Goal: Transaction & Acquisition: Purchase product/service

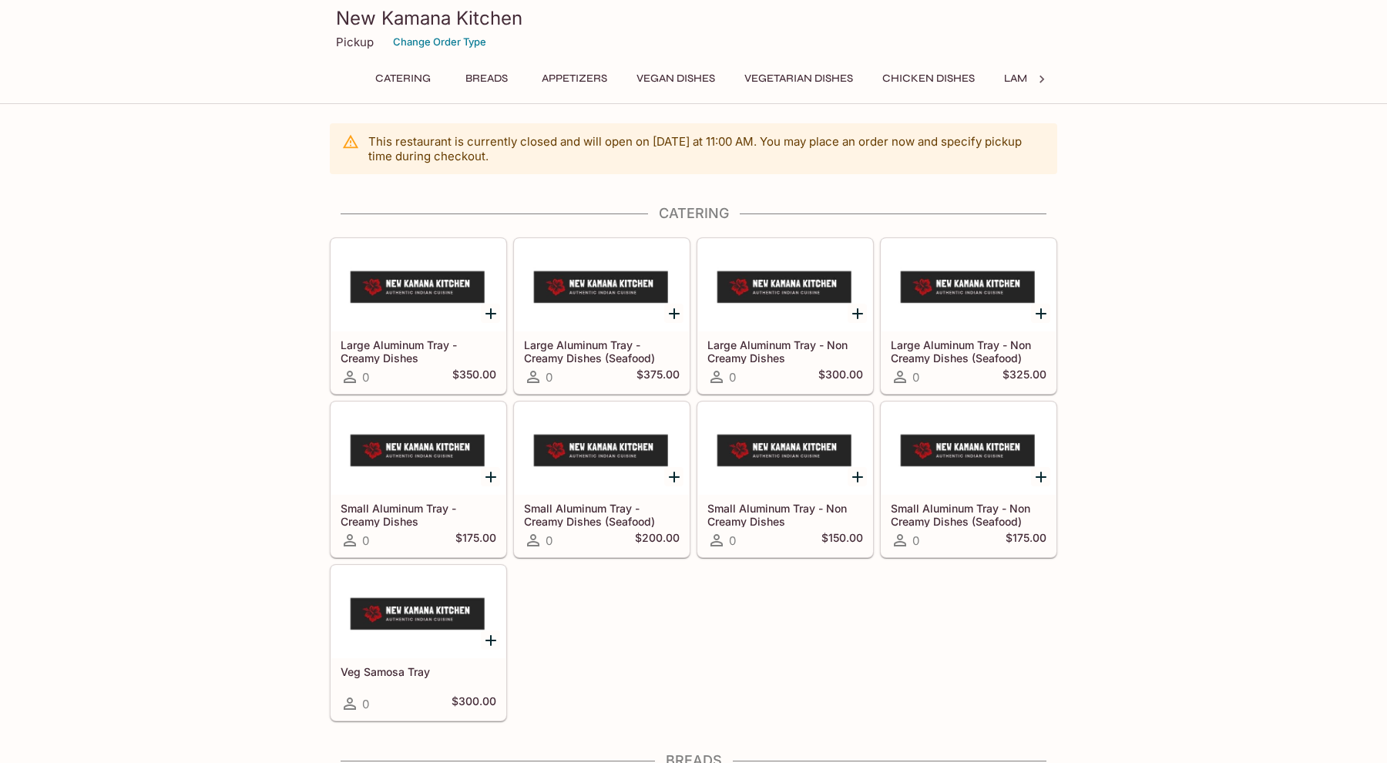
click at [469, 95] on div "Catering Breads Appetizers Vegan Dishes Vegetarian Dishes Chicken Dishes Lamb D…" at bounding box center [694, 83] width 666 height 31
click at [492, 79] on button "Breads" at bounding box center [486, 79] width 69 height 22
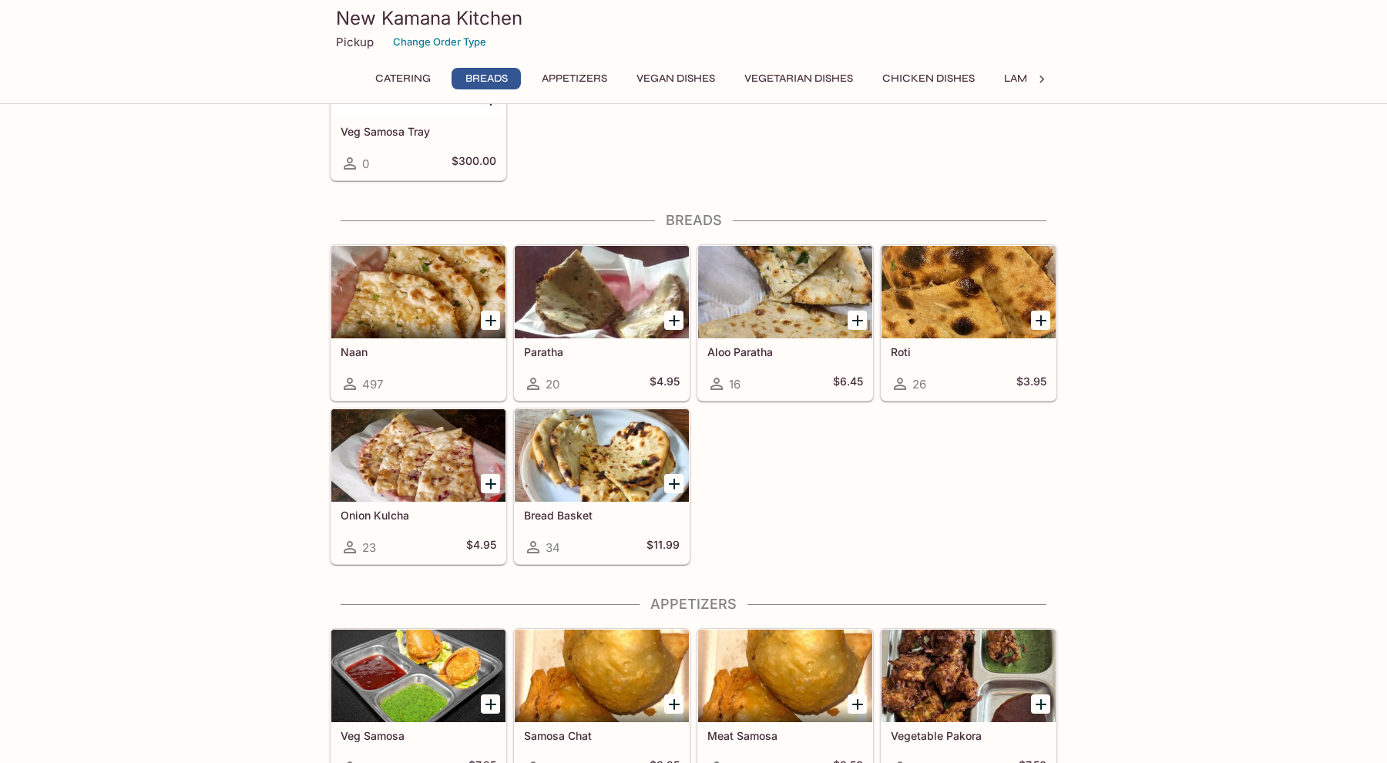
scroll to position [621, 0]
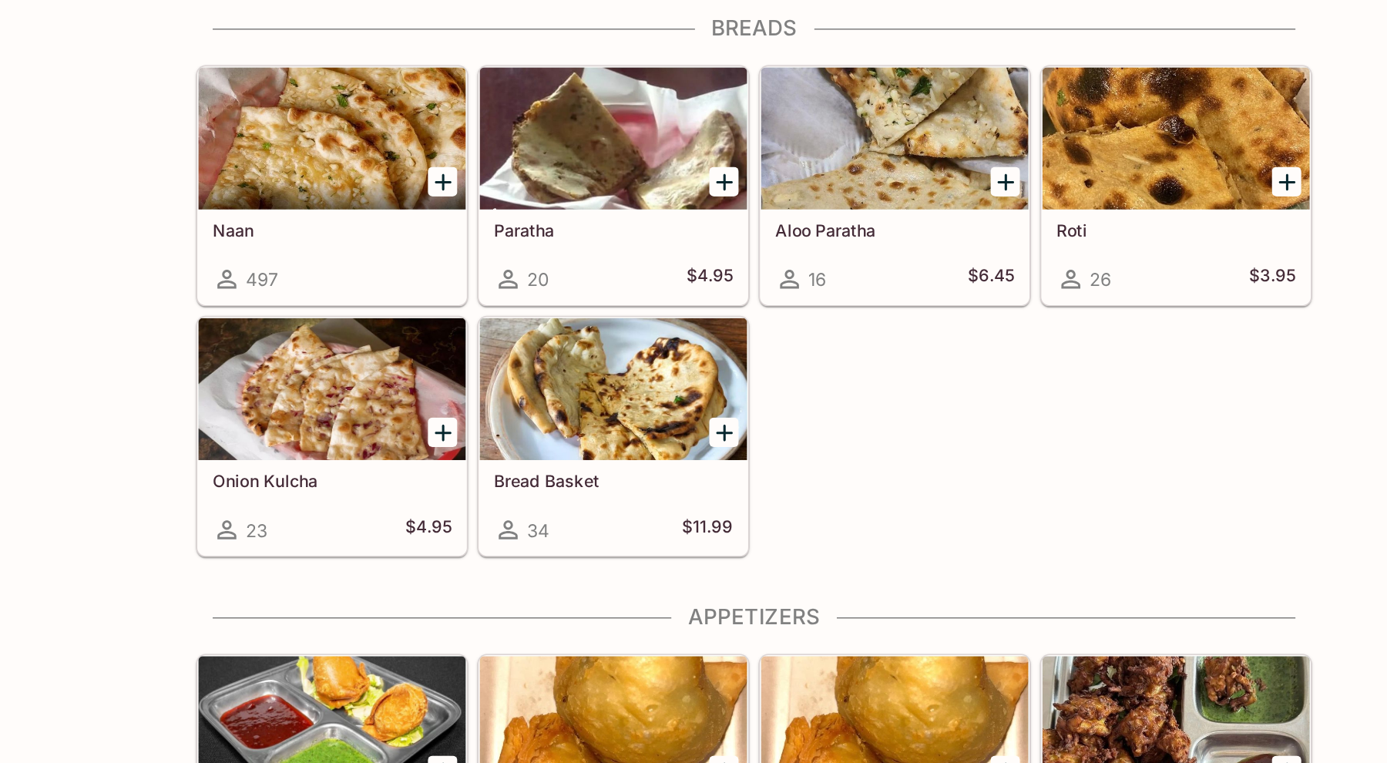
click at [848, 244] on button "Add Aloo Paratha" at bounding box center [857, 239] width 19 height 19
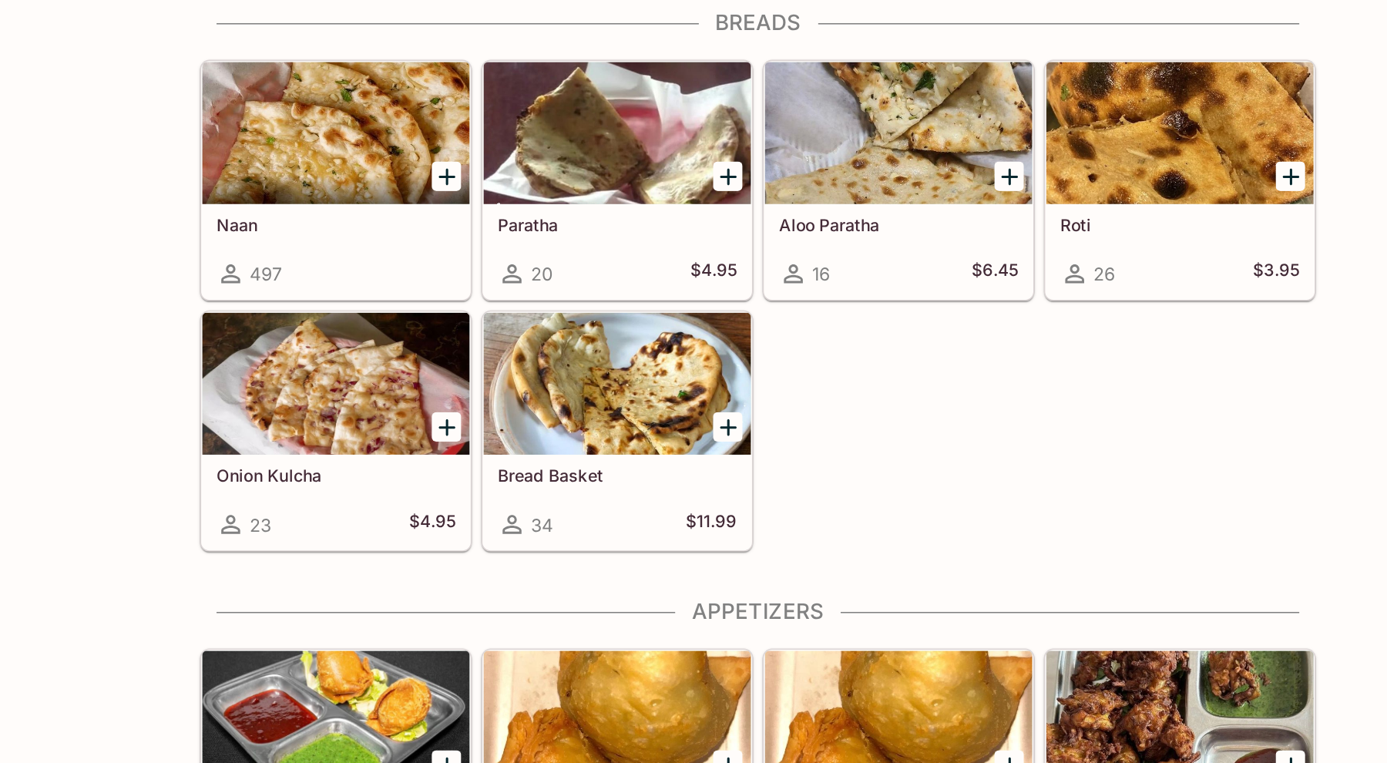
scroll to position [486, 0]
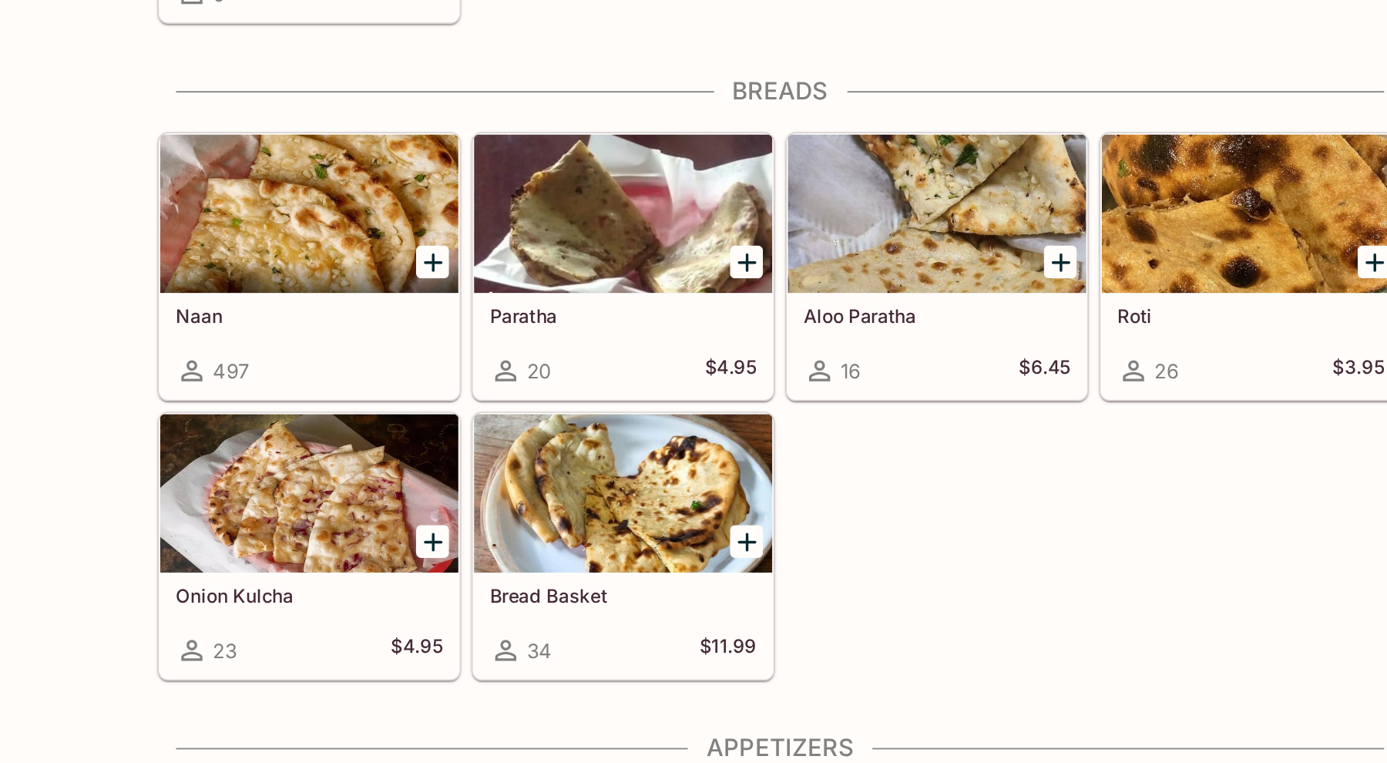
click at [410, 348] on div at bounding box center [418, 347] width 174 height 92
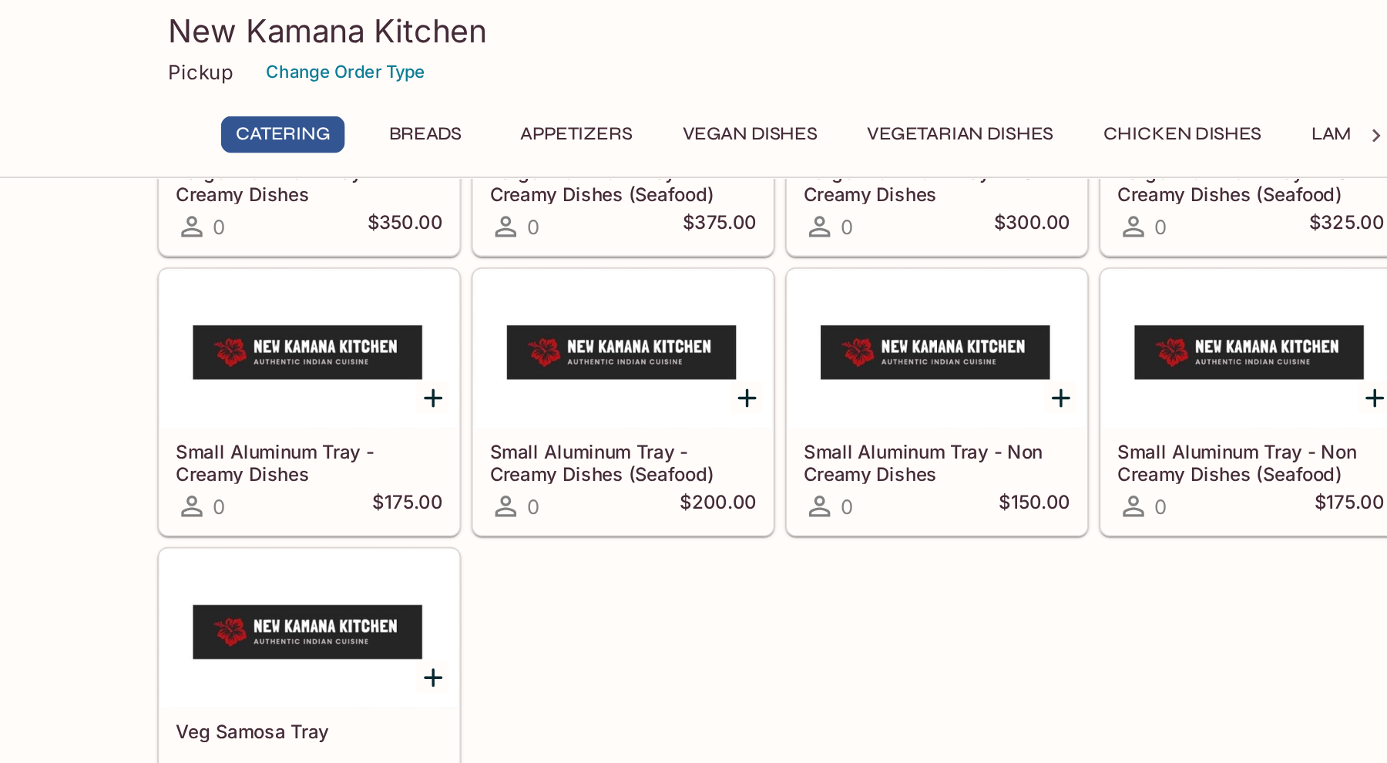
scroll to position [143, 0]
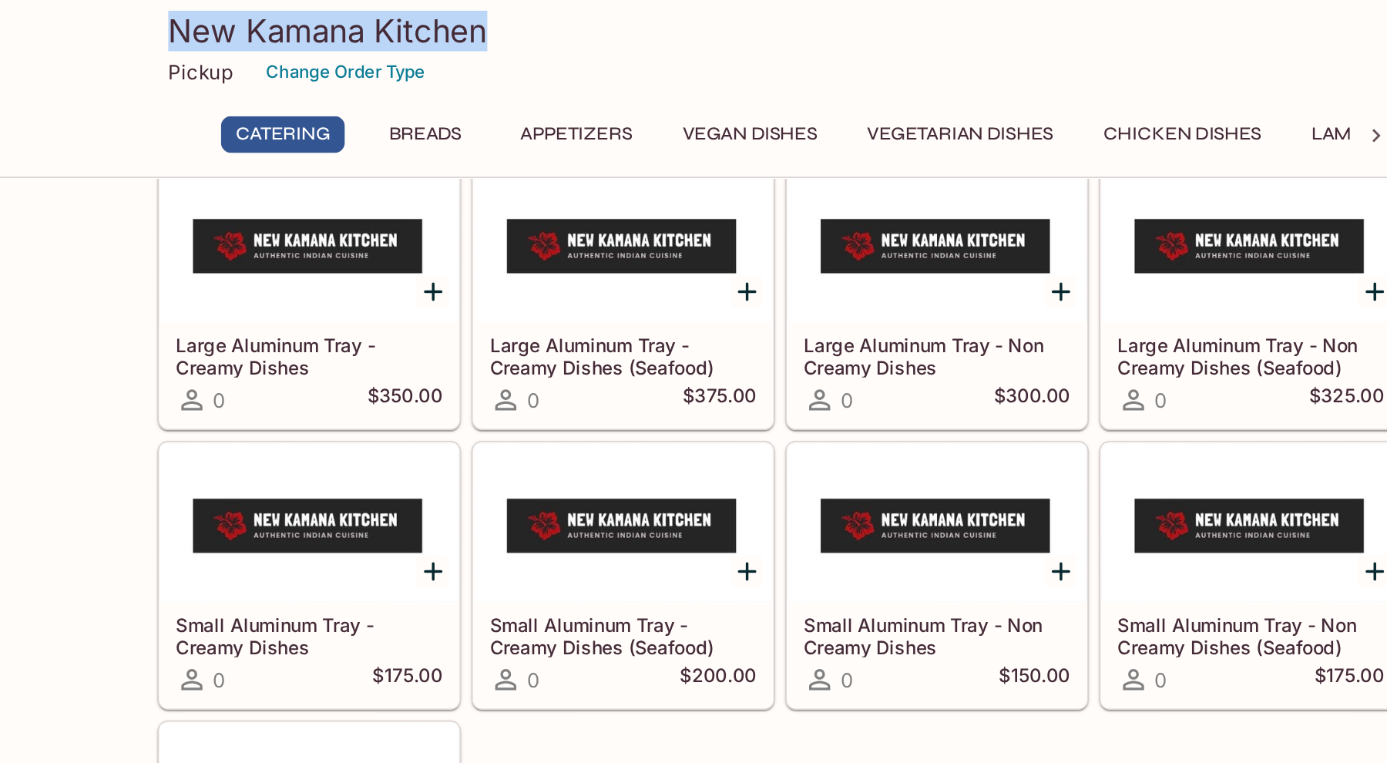
drag, startPoint x: 349, startPoint y: 15, endPoint x: 565, endPoint y: 15, distance: 215.8
click at [565, 15] on h3 "New Kamana Kitchen" at bounding box center [693, 18] width 715 height 24
copy h3 "New Kamana Kitchen"
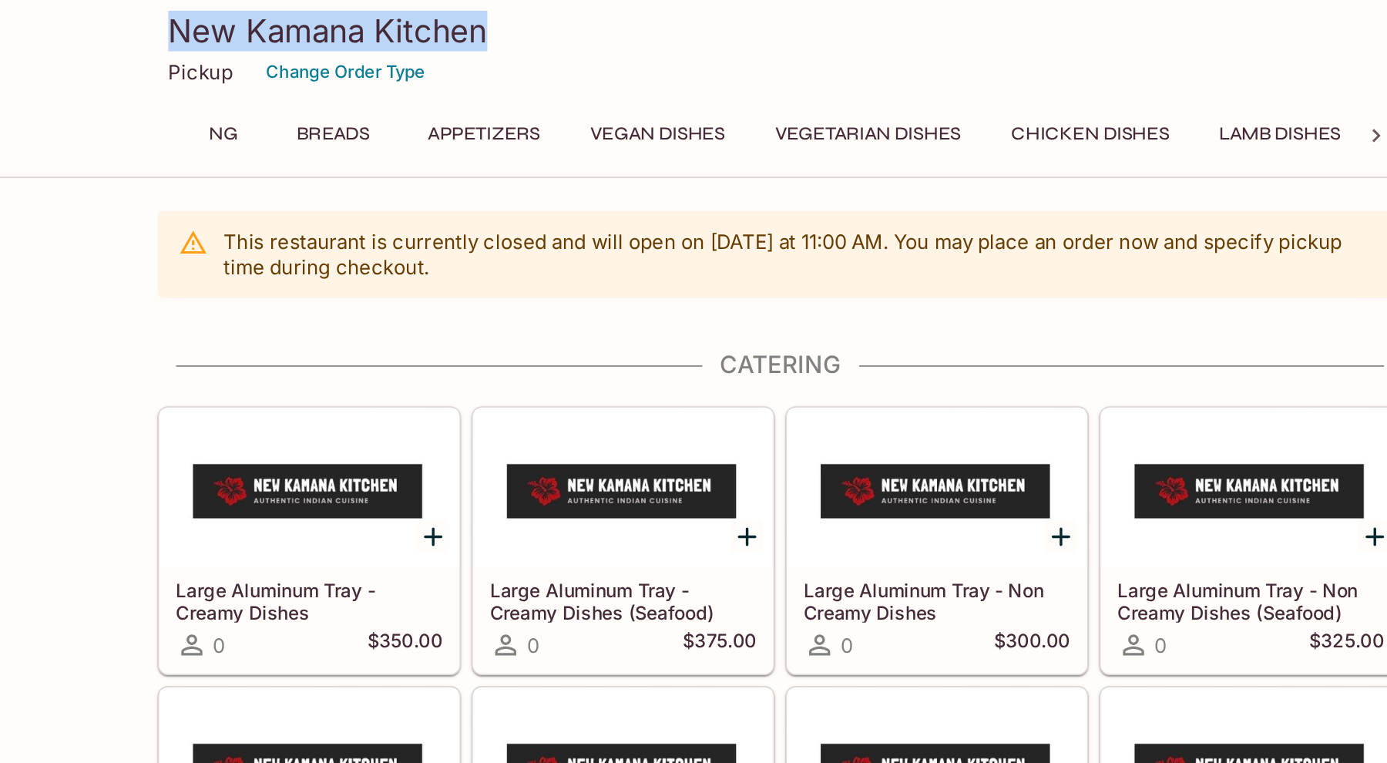
scroll to position [0, 98]
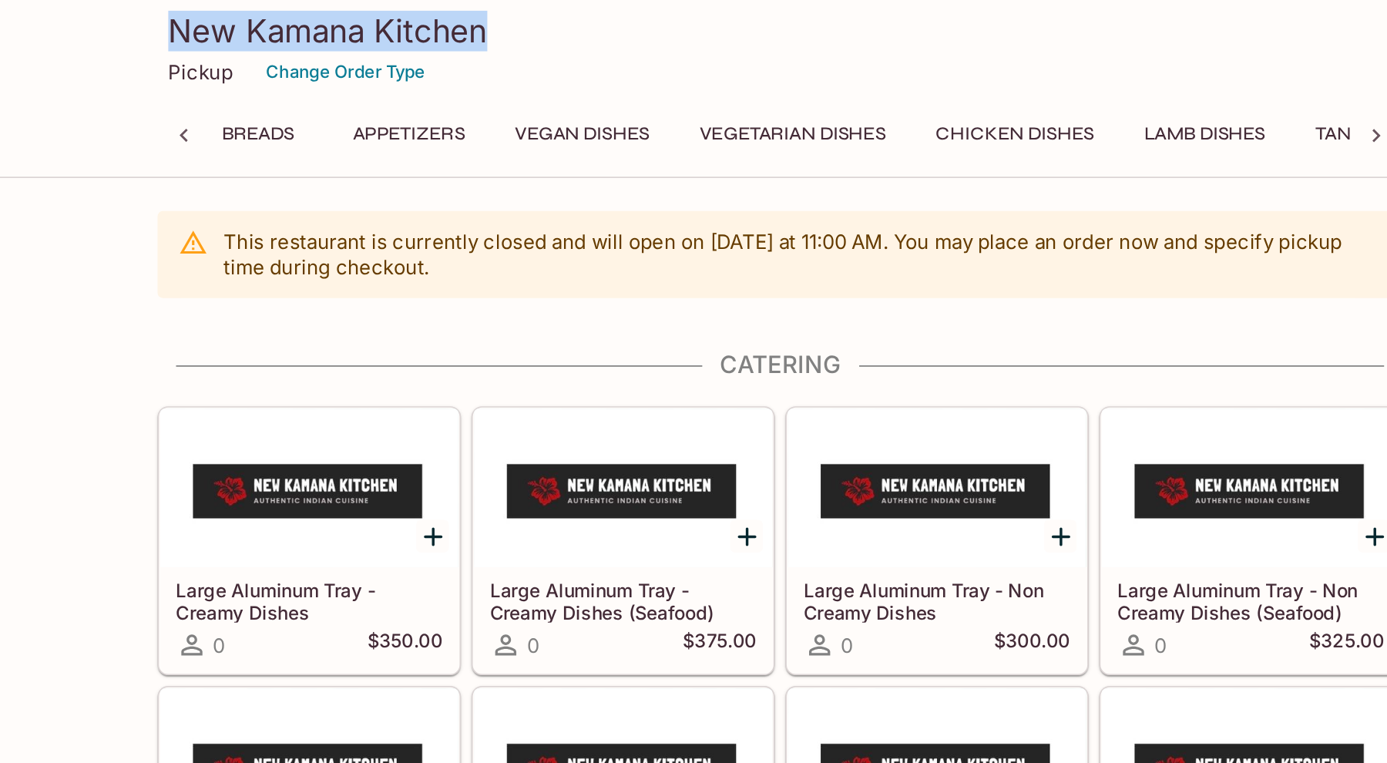
click at [807, 75] on button "Chicken Dishes" at bounding box center [830, 79] width 109 height 22
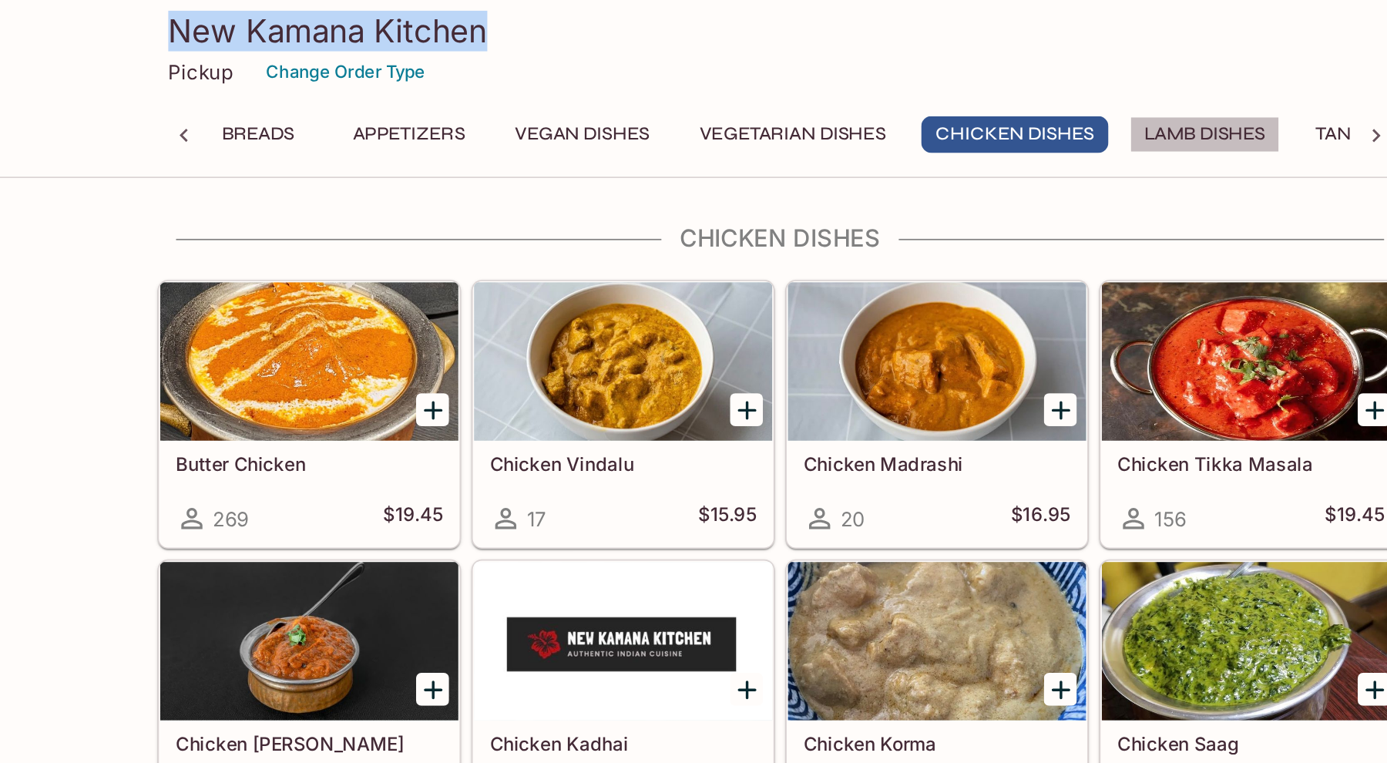
click at [924, 74] on button "Lamb Dishes" at bounding box center [942, 79] width 88 height 22
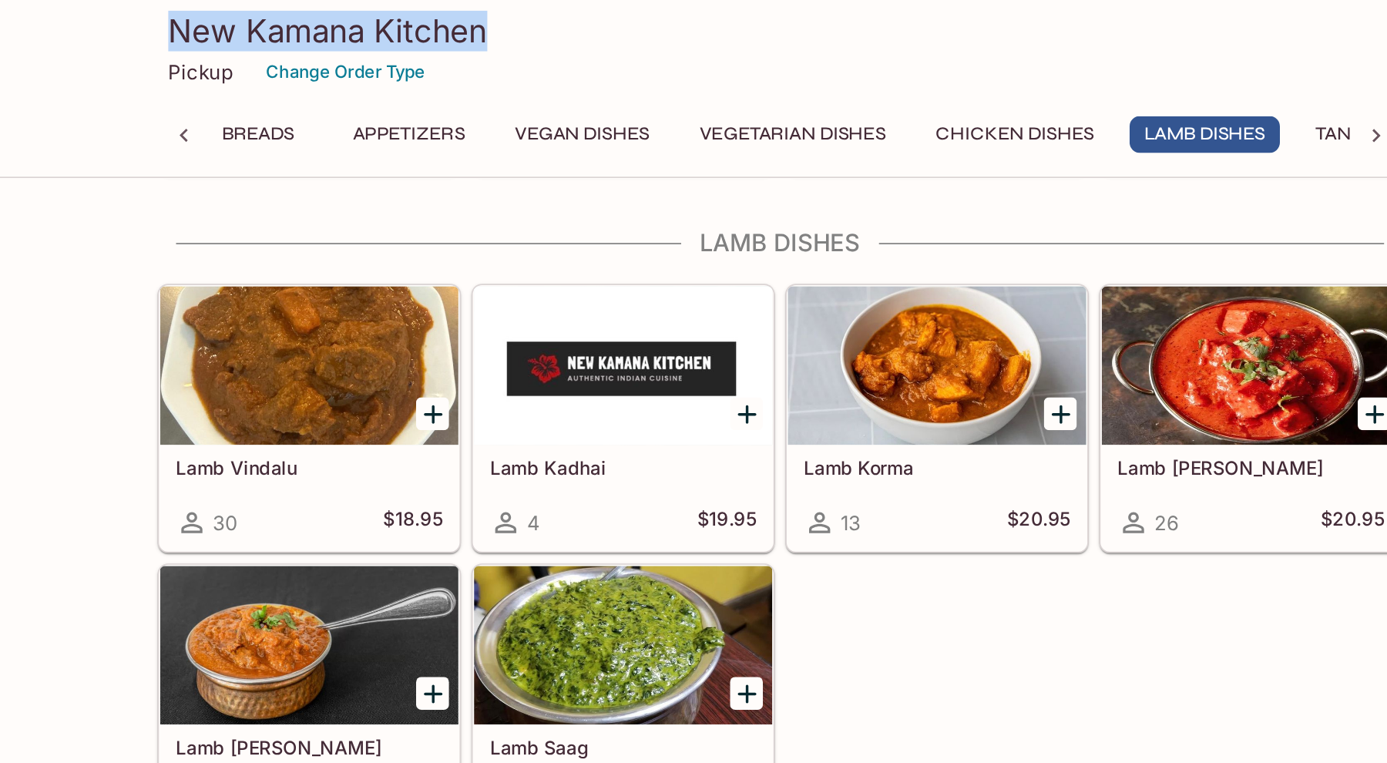
scroll to position [3194, 0]
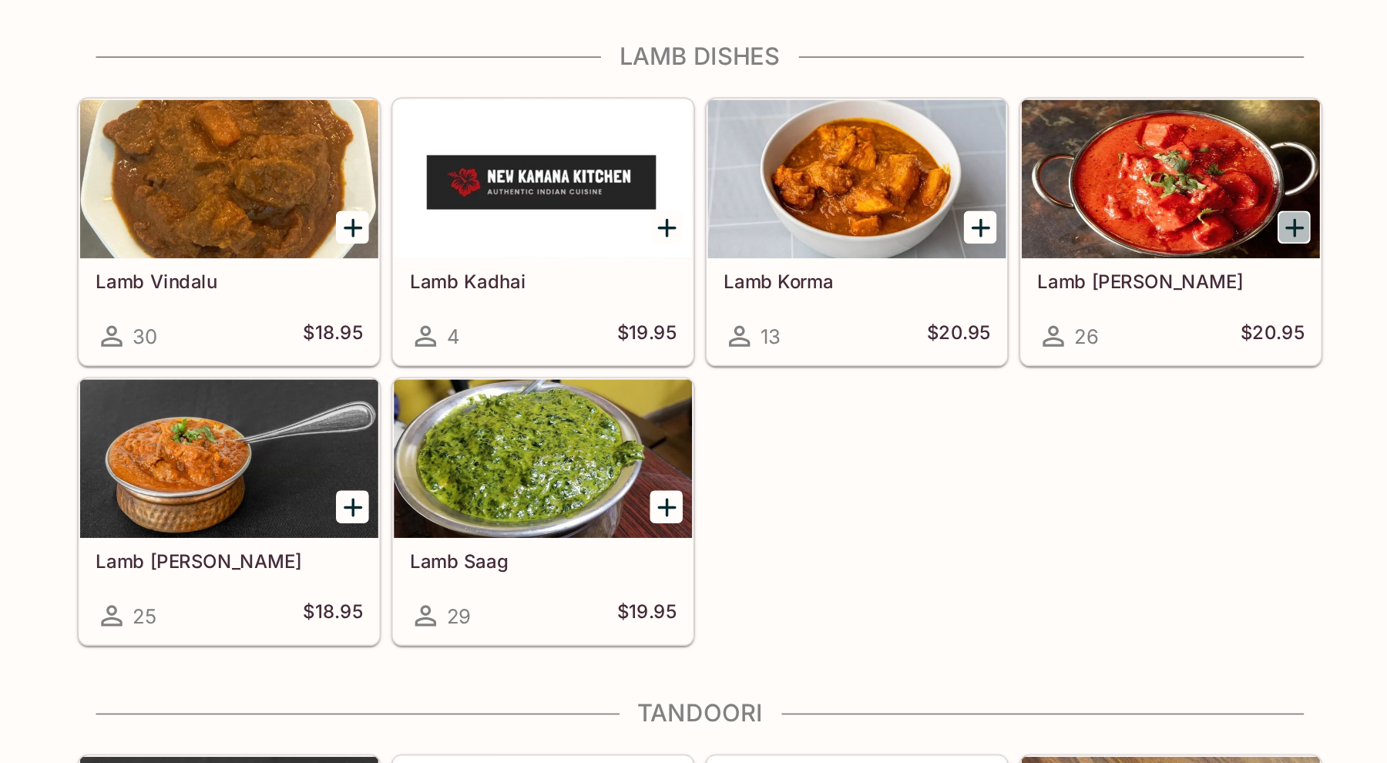
click at [1037, 247] on icon "Add Lamb Tikka Masala" at bounding box center [1041, 239] width 18 height 18
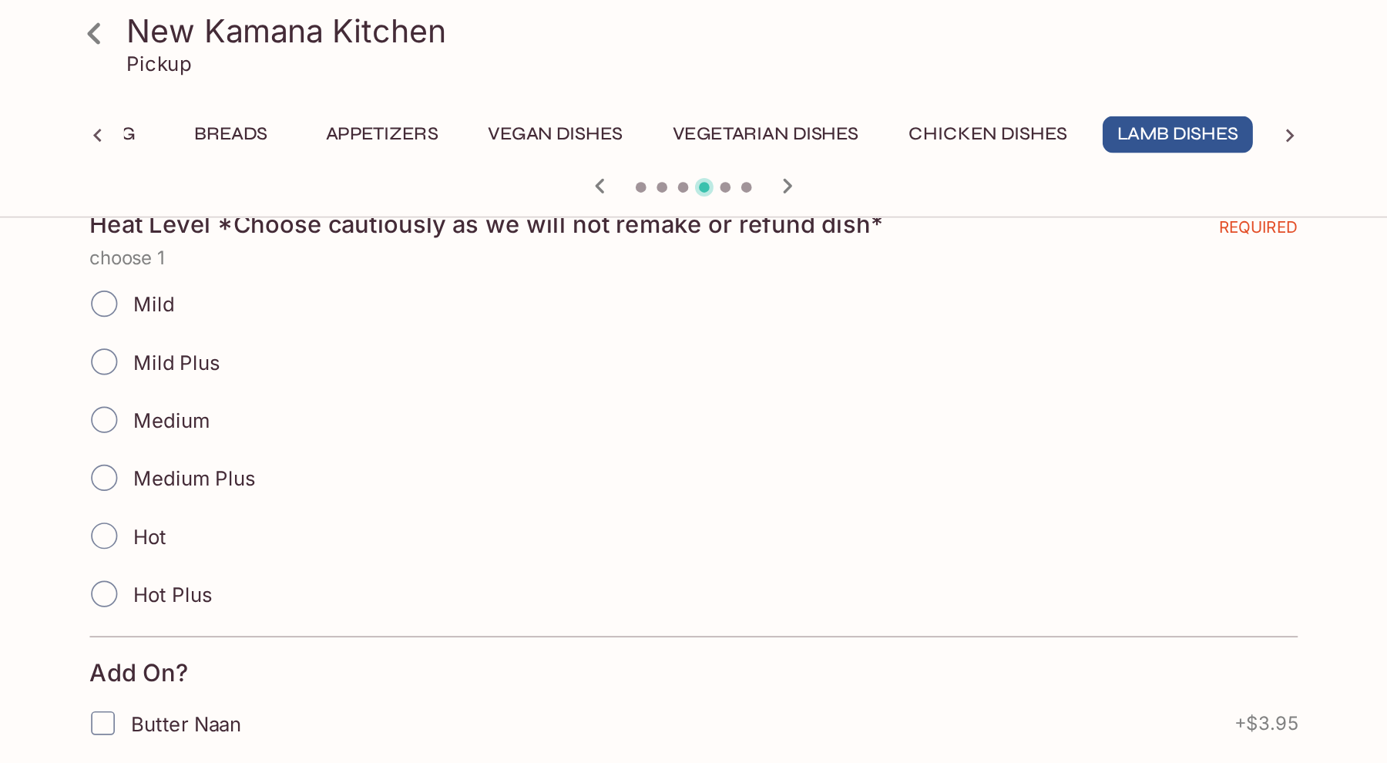
scroll to position [351, 0]
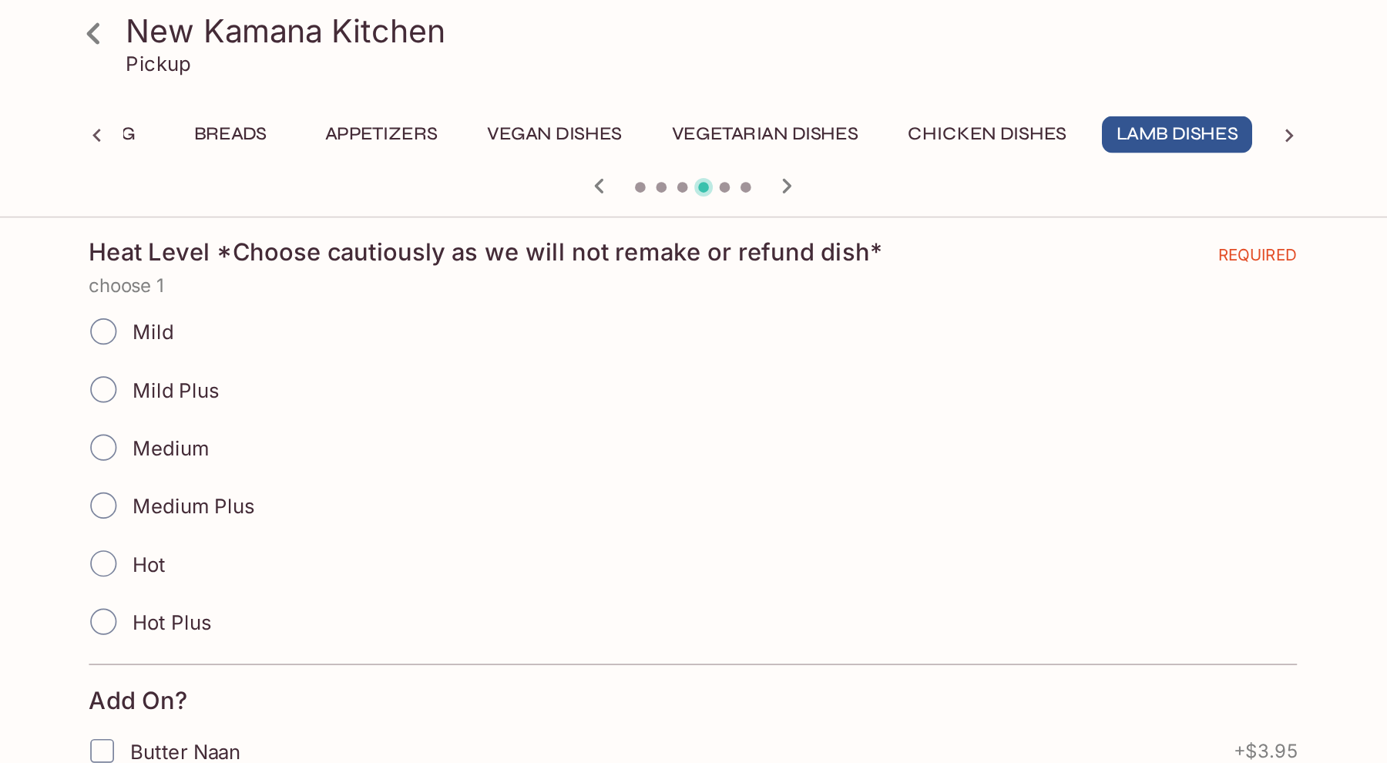
click at [679, 254] on div "Medium" at bounding box center [694, 261] width 706 height 34
click at [670, 259] on div "Medium" at bounding box center [694, 261] width 706 height 34
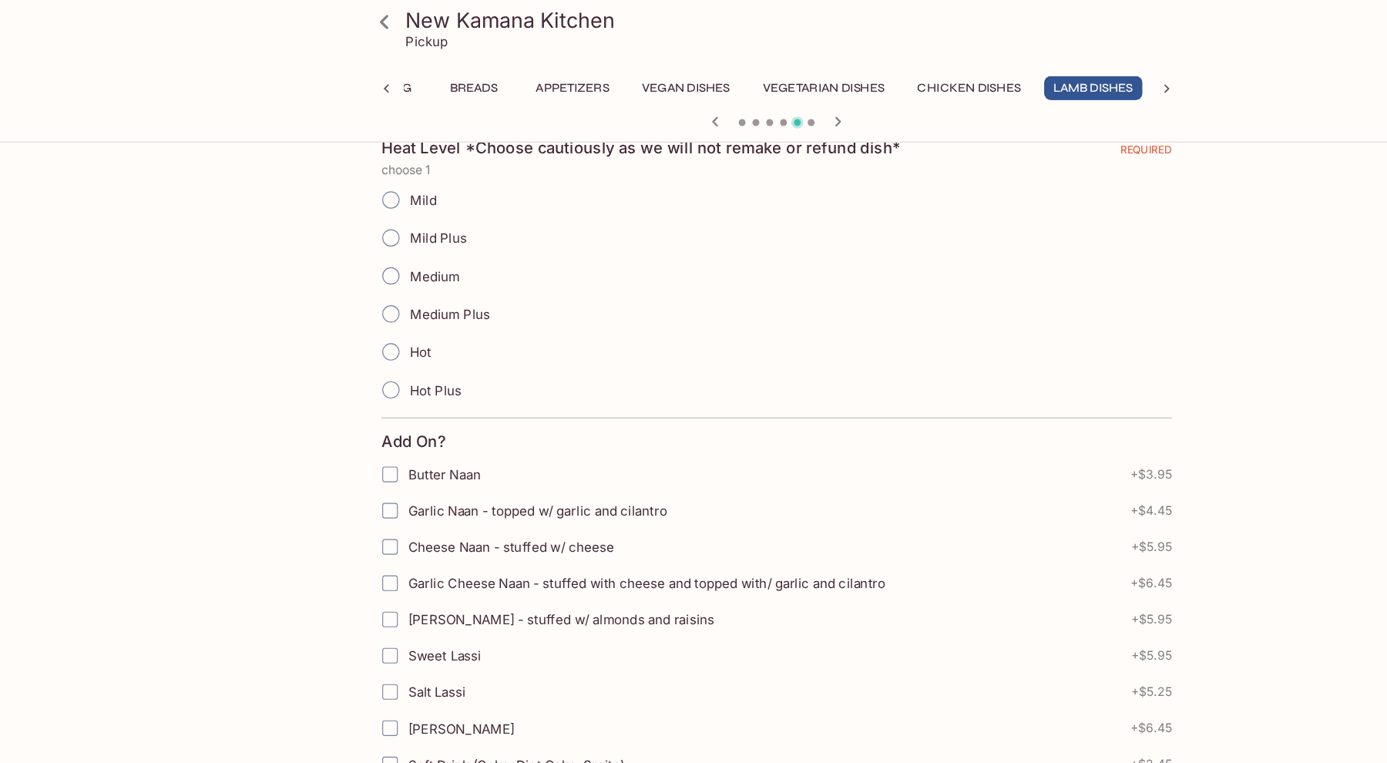
scroll to position [0, 0]
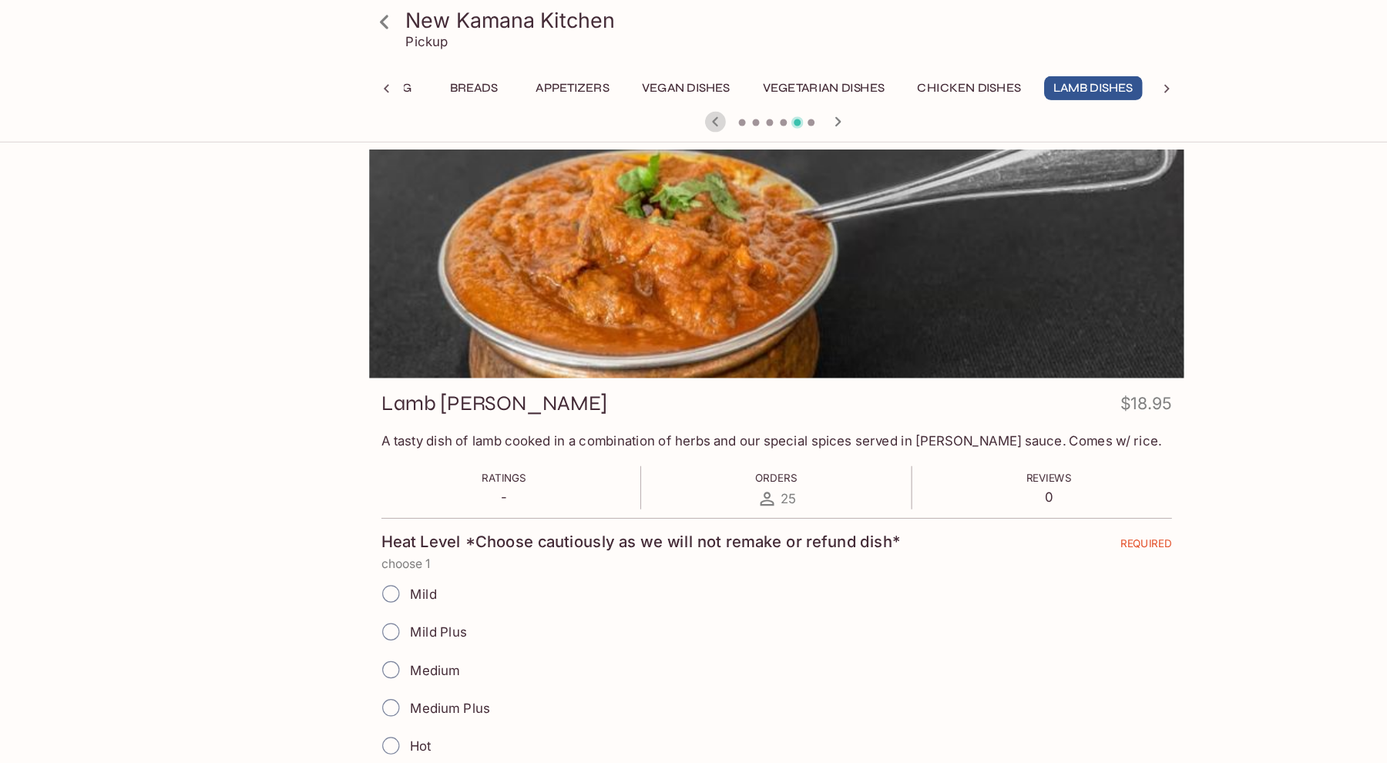
click at [638, 115] on icon "button" at bounding box center [639, 108] width 18 height 18
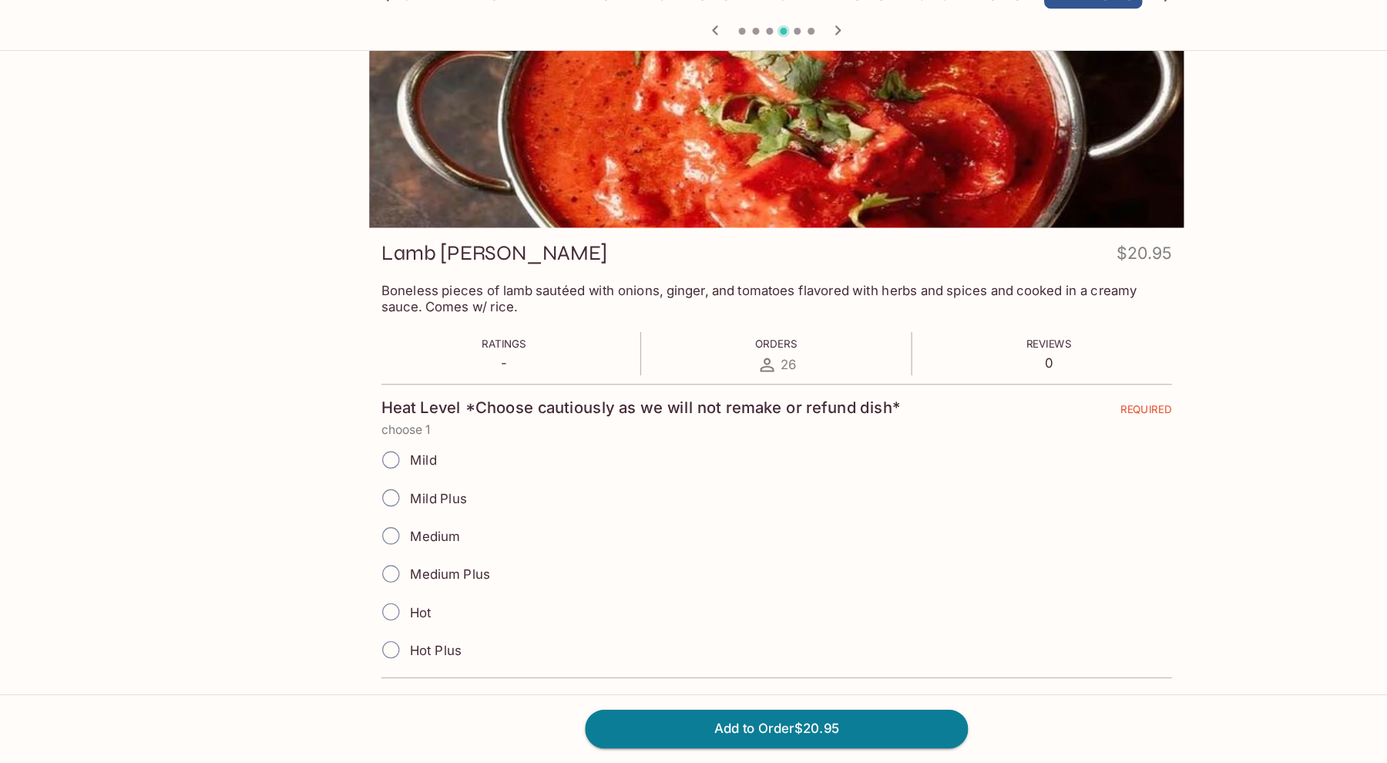
scroll to position [71, 0]
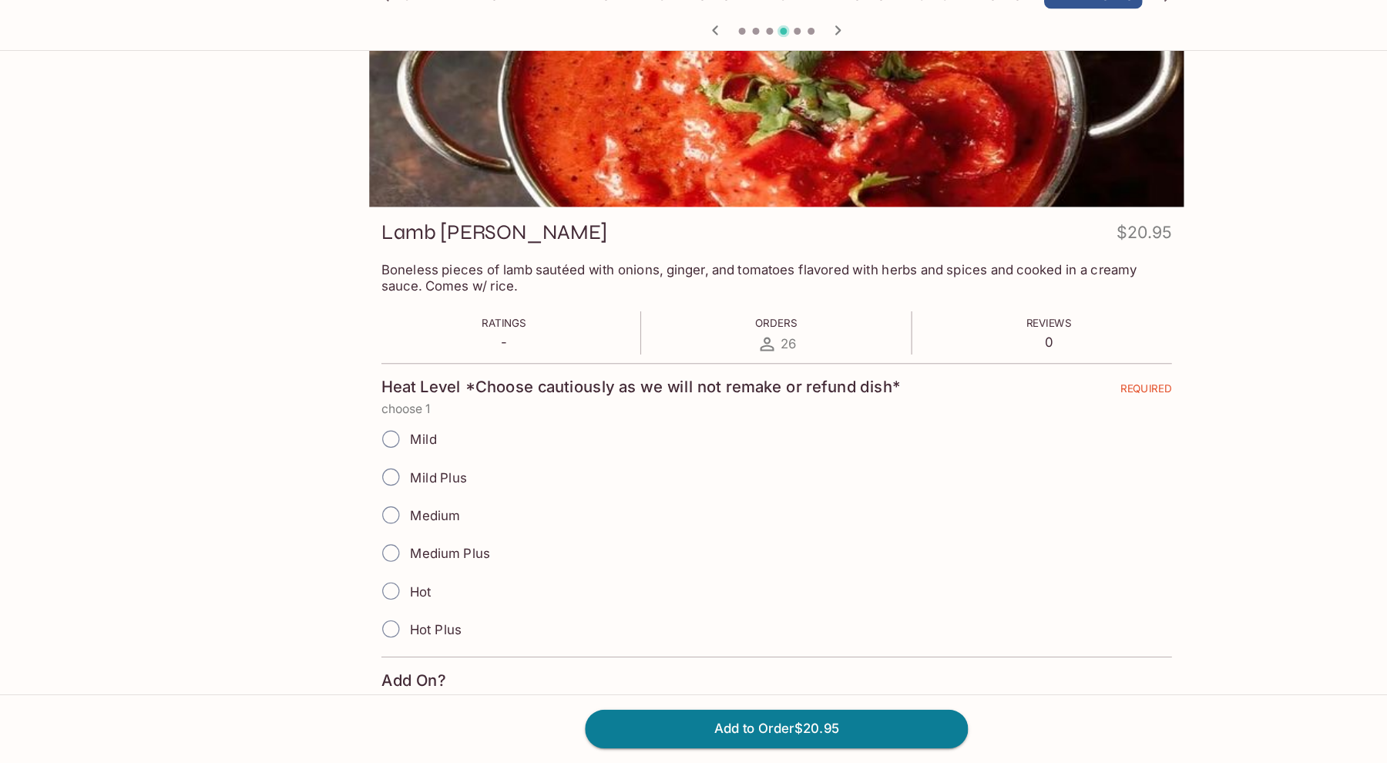
click at [403, 539] on span "Medium" at bounding box center [388, 542] width 45 height 15
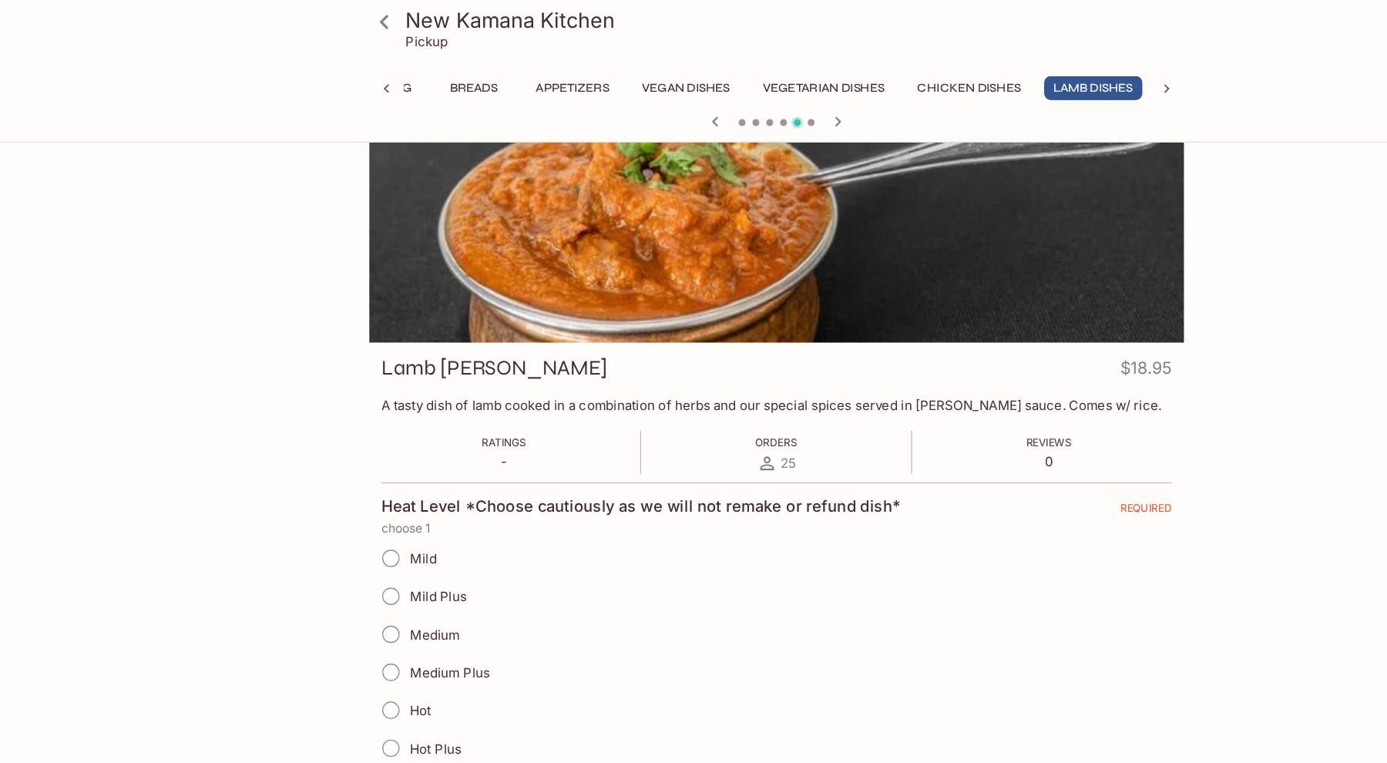
scroll to position [0, 0]
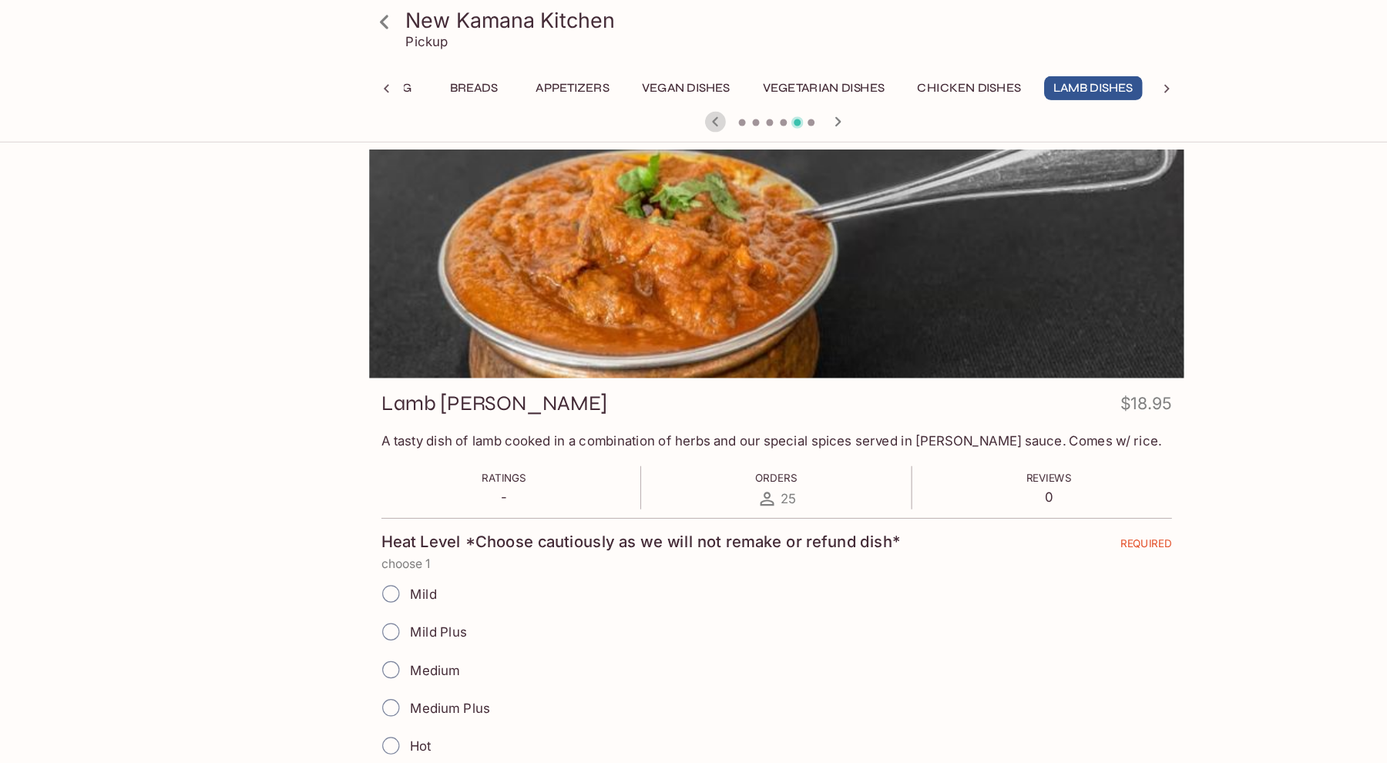
click at [633, 104] on icon "button" at bounding box center [639, 108] width 18 height 18
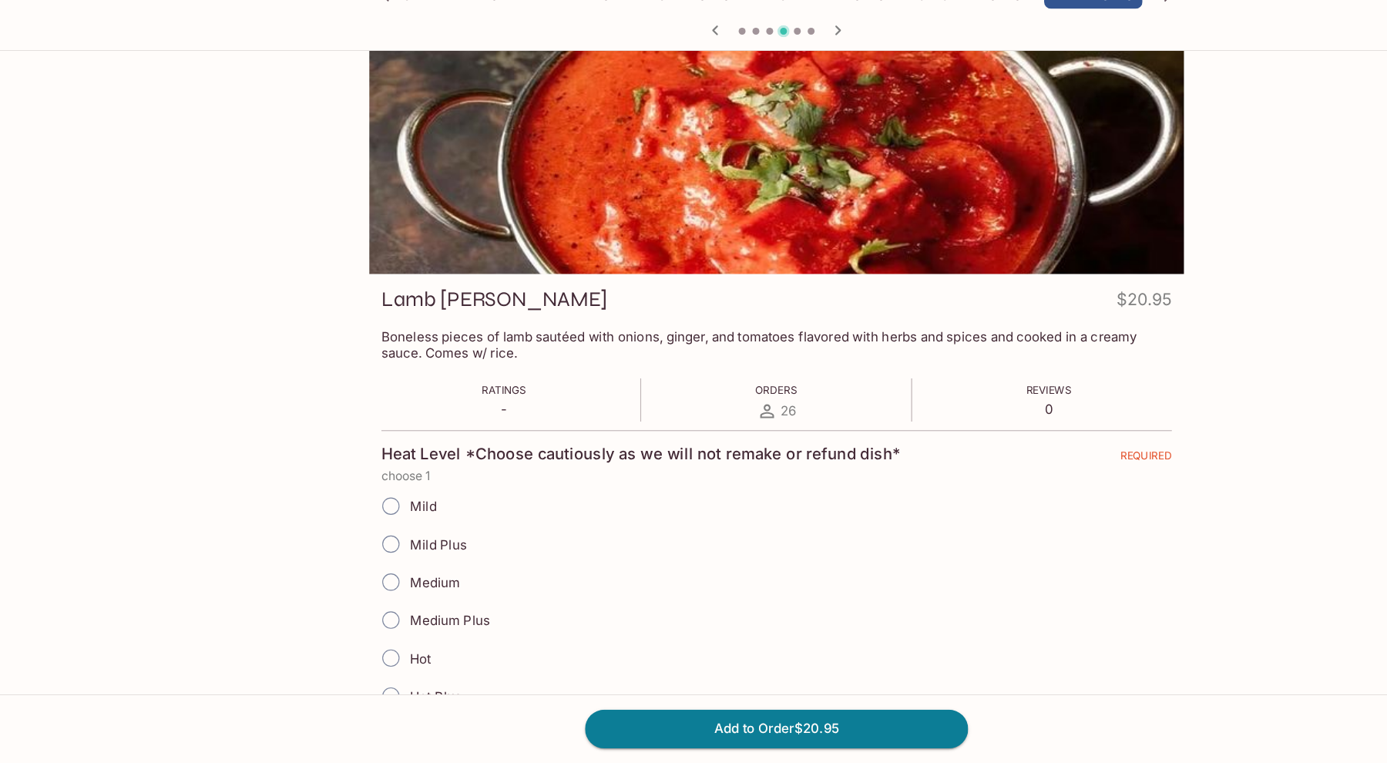
scroll to position [14, 0]
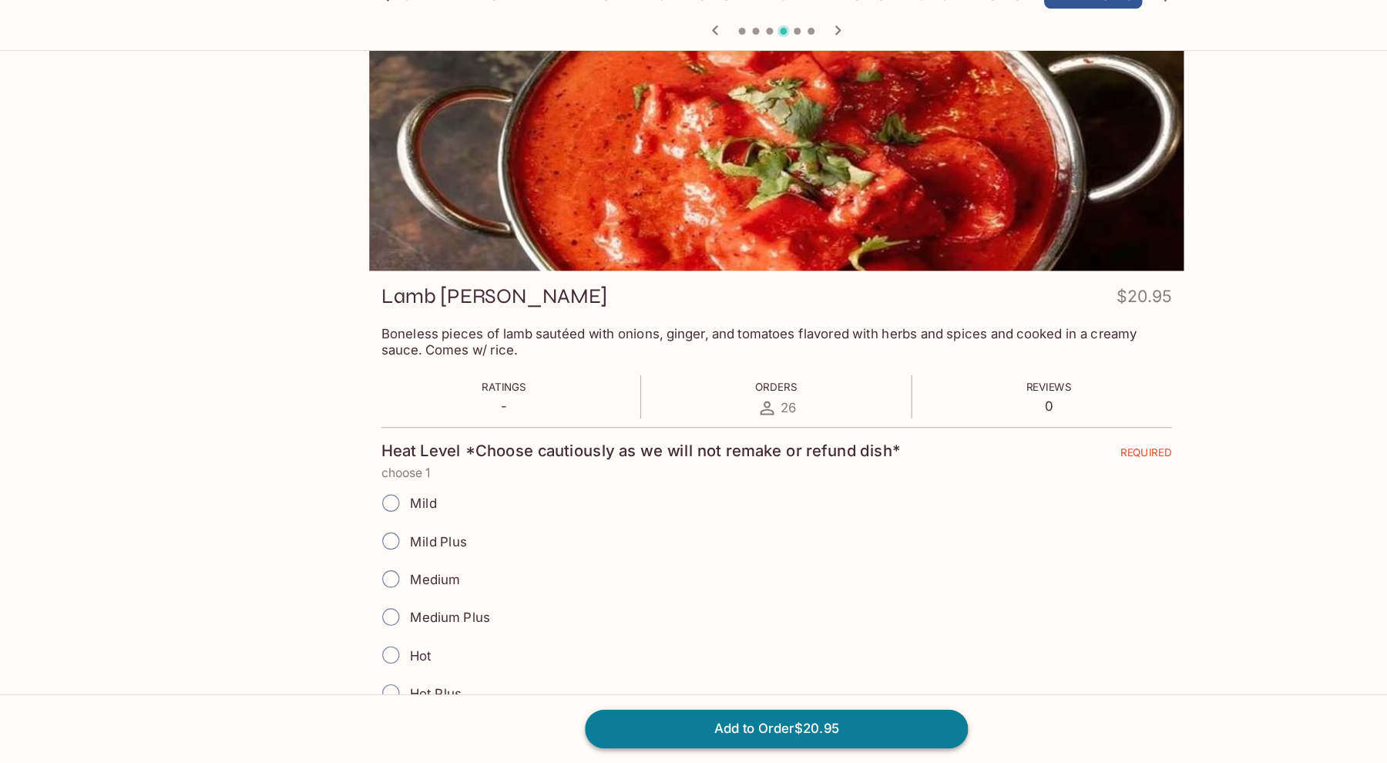
click at [554, 720] on button "Add to Order $20.95" at bounding box center [694, 732] width 342 height 34
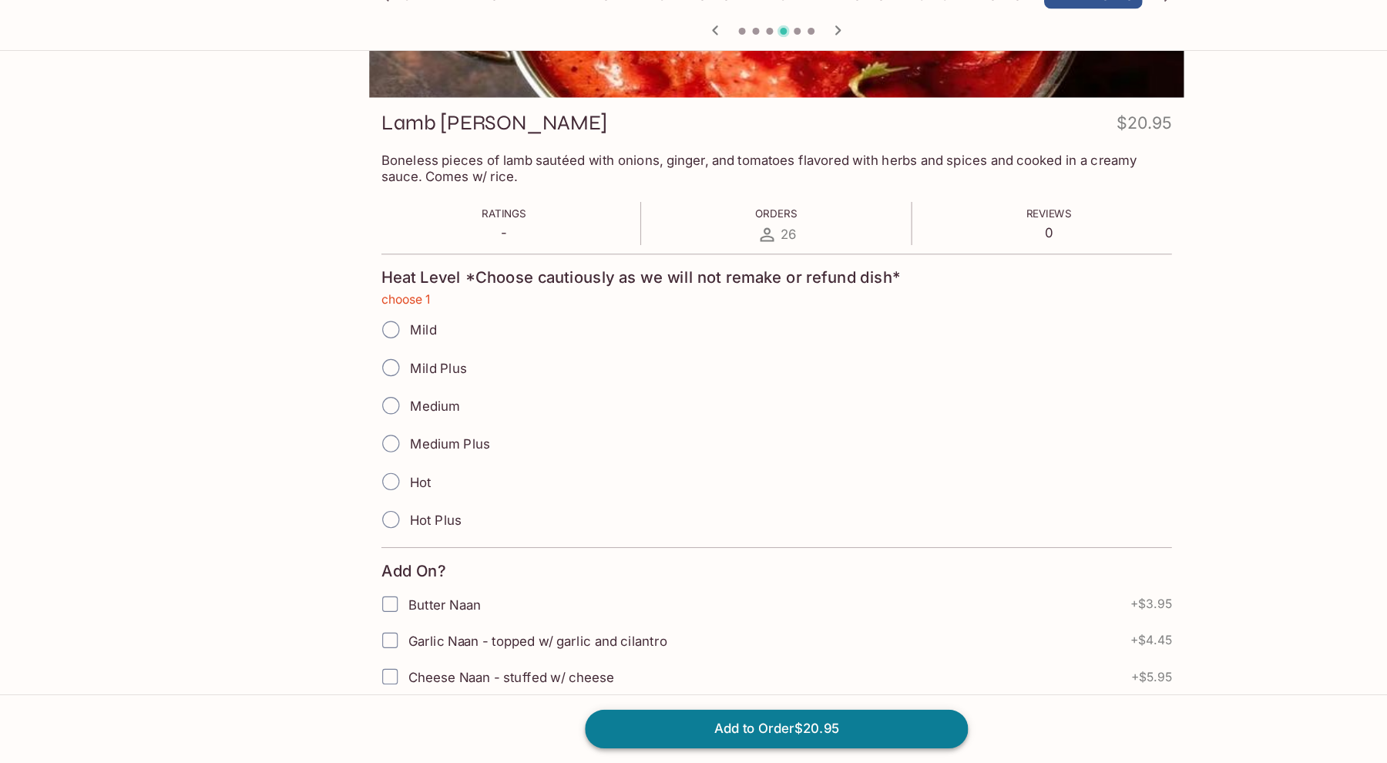
scroll to position [169, 0]
click at [347, 444] on input "Medium" at bounding box center [349, 444] width 32 height 32
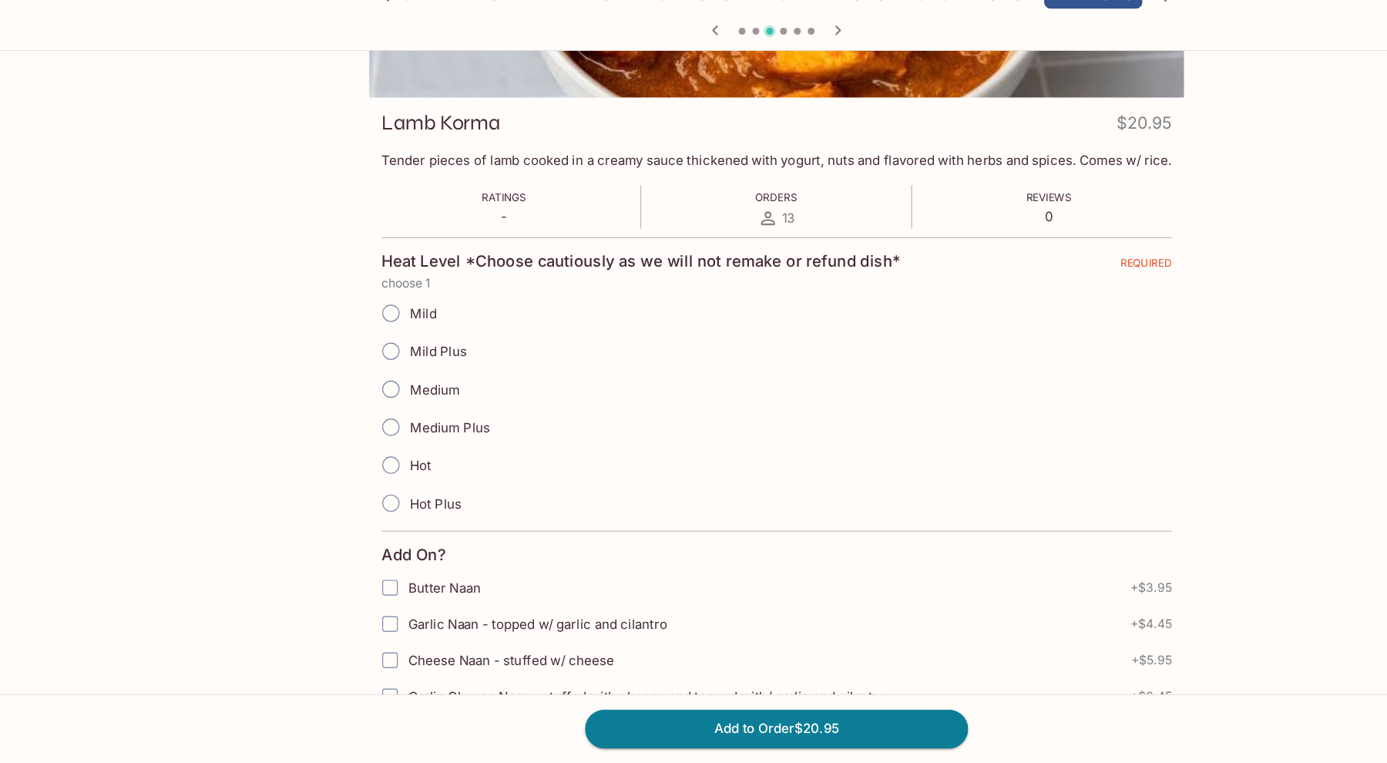
scroll to position [0, 0]
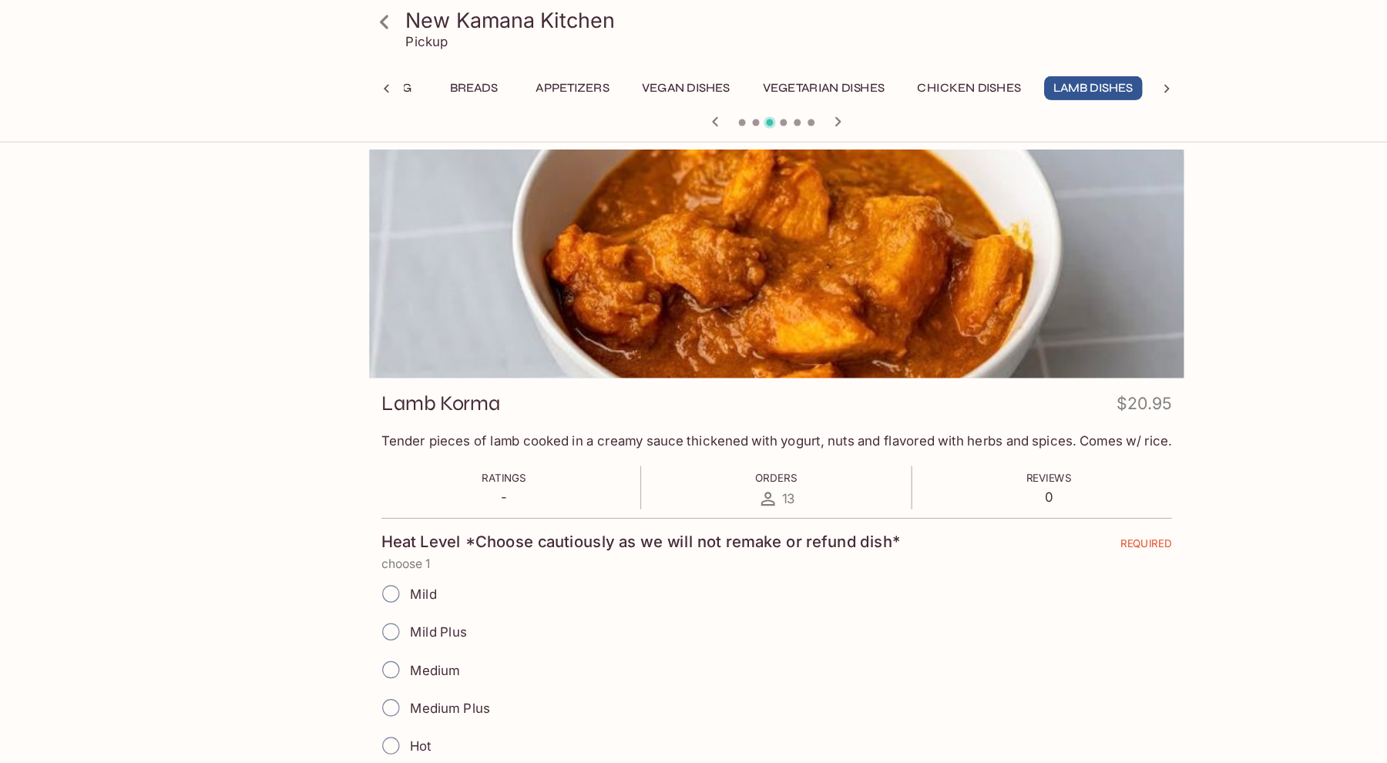
click at [529, 17] on h3 "New Kamana Kitchen" at bounding box center [706, 18] width 689 height 24
click at [362, 27] on h3 "New Kamana Kitchen" at bounding box center [706, 18] width 689 height 24
click at [342, 25] on icon at bounding box center [343, 19] width 27 height 27
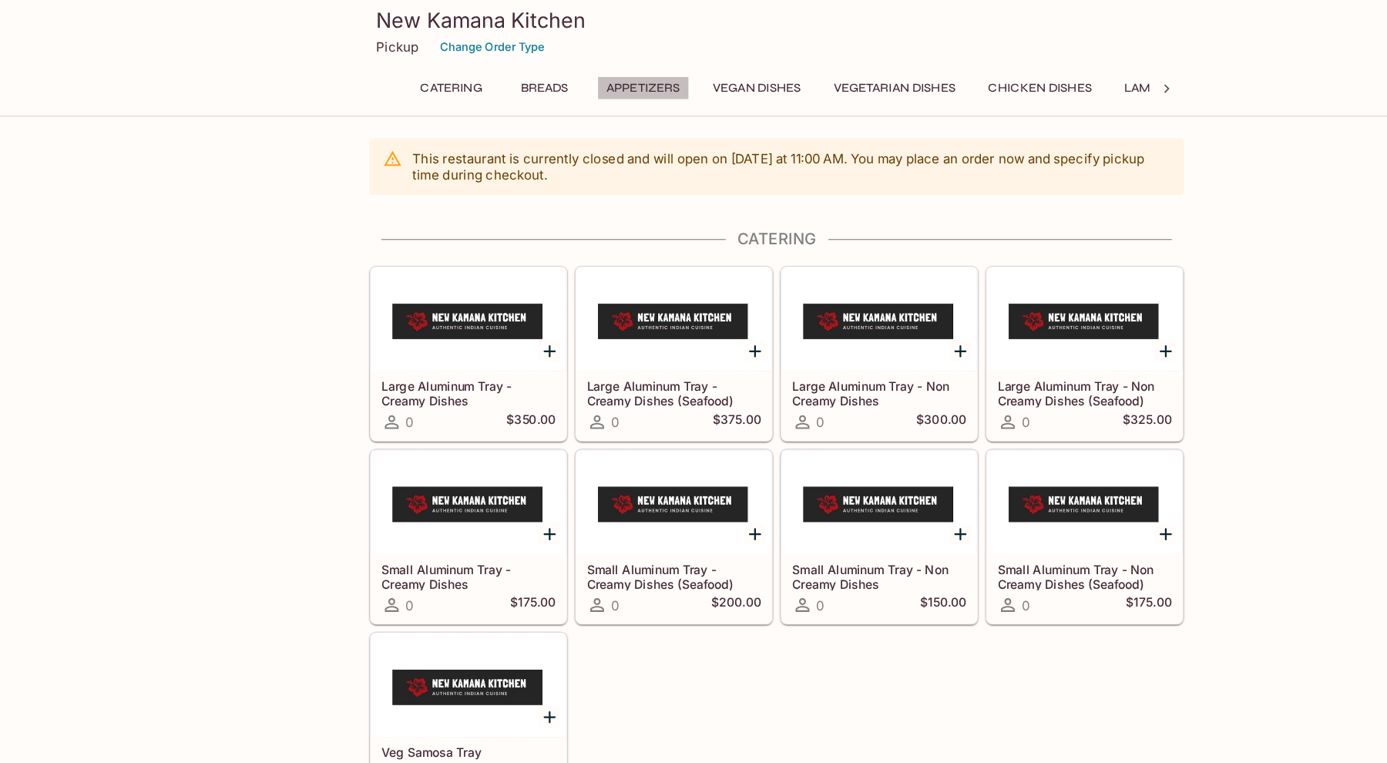
click at [568, 72] on button "Appetizers" at bounding box center [574, 79] width 82 height 22
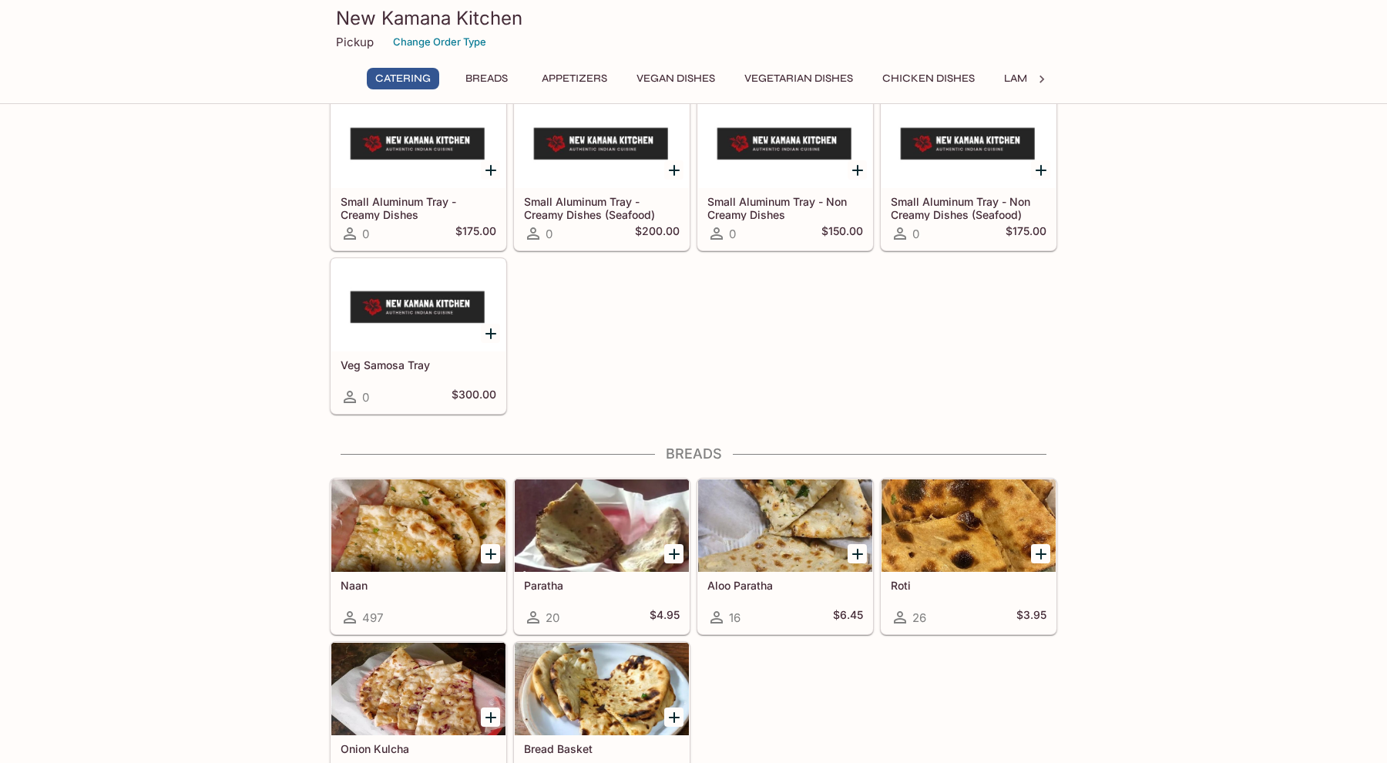
scroll to position [457, 0]
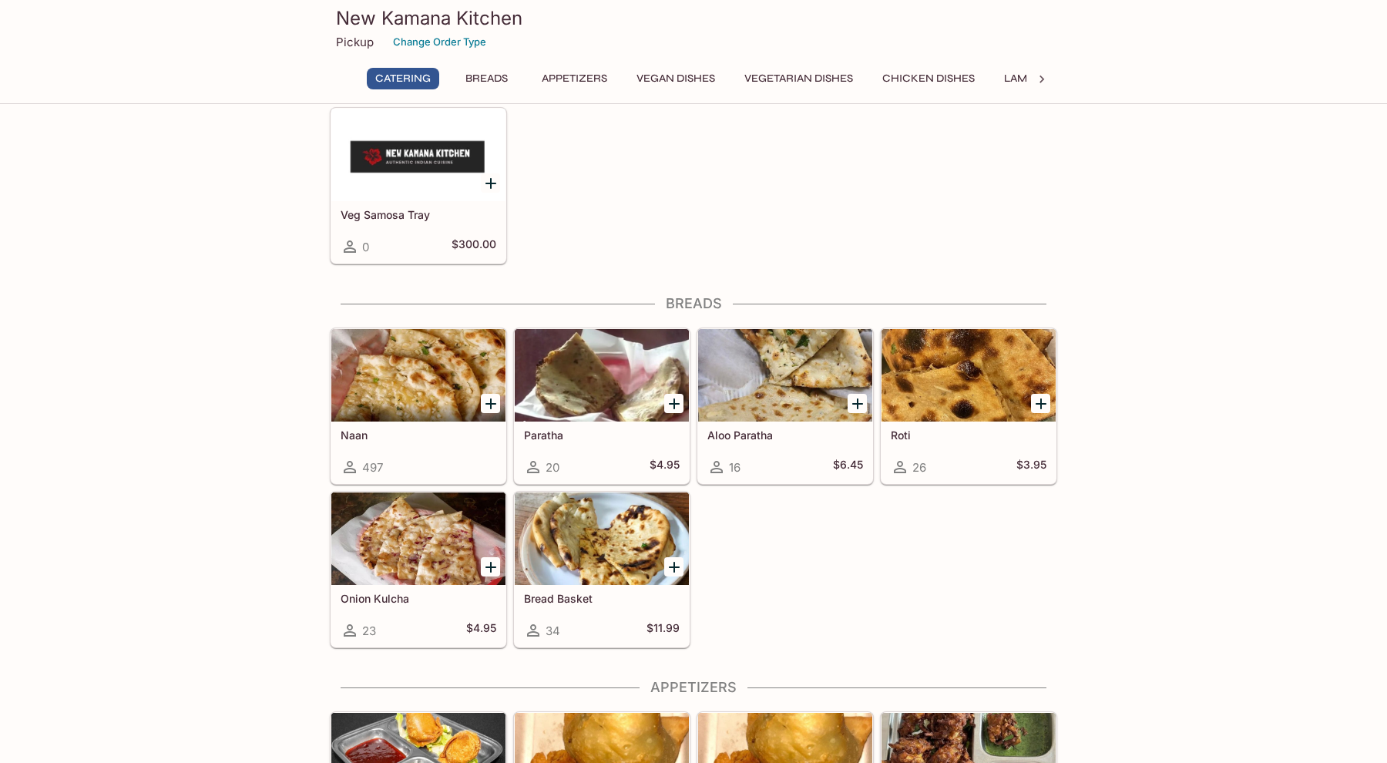
click at [586, 412] on div at bounding box center [602, 375] width 174 height 92
